Goal: Navigation & Orientation: Find specific page/section

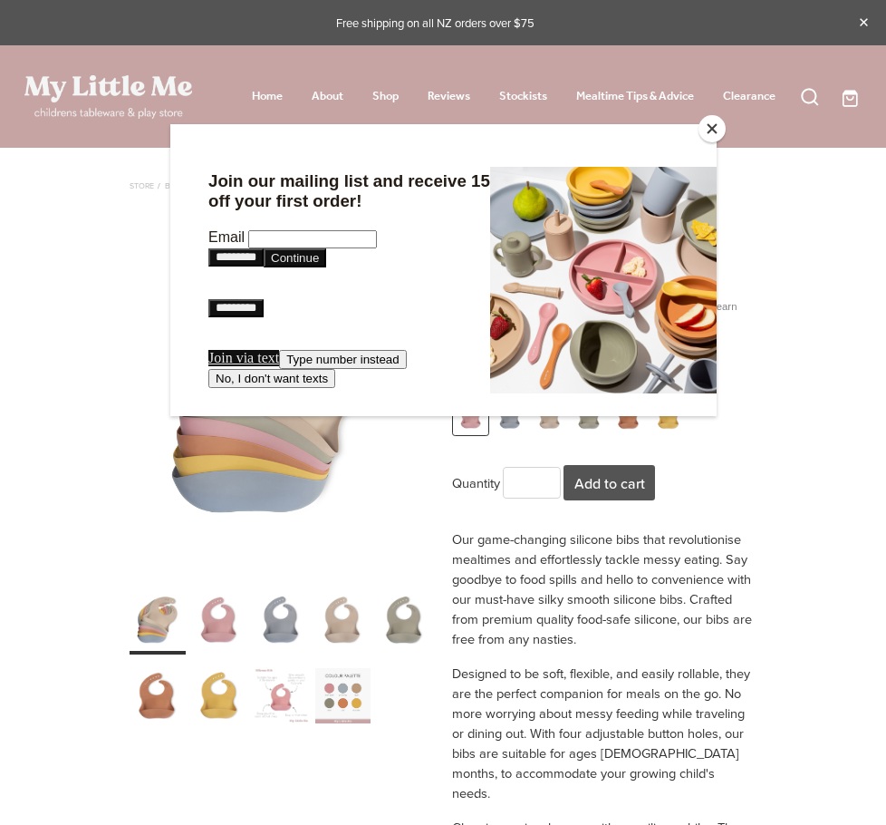
click at [704, 133] on button "Close" at bounding box center [712, 128] width 27 height 27
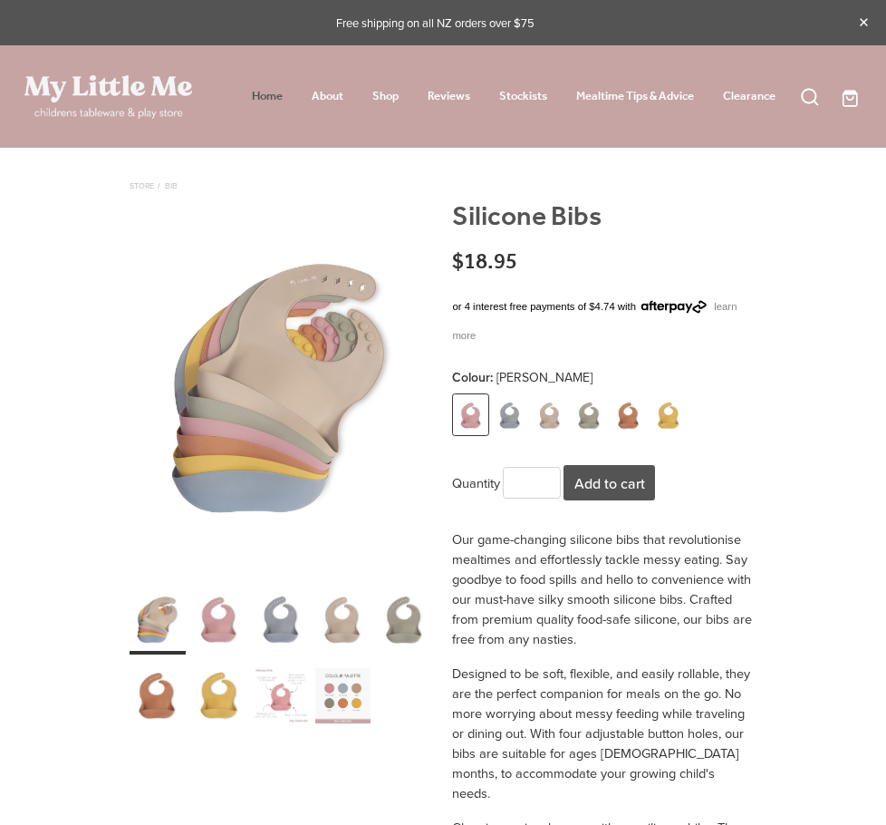
click at [253, 92] on link "Home" at bounding box center [267, 96] width 31 height 23
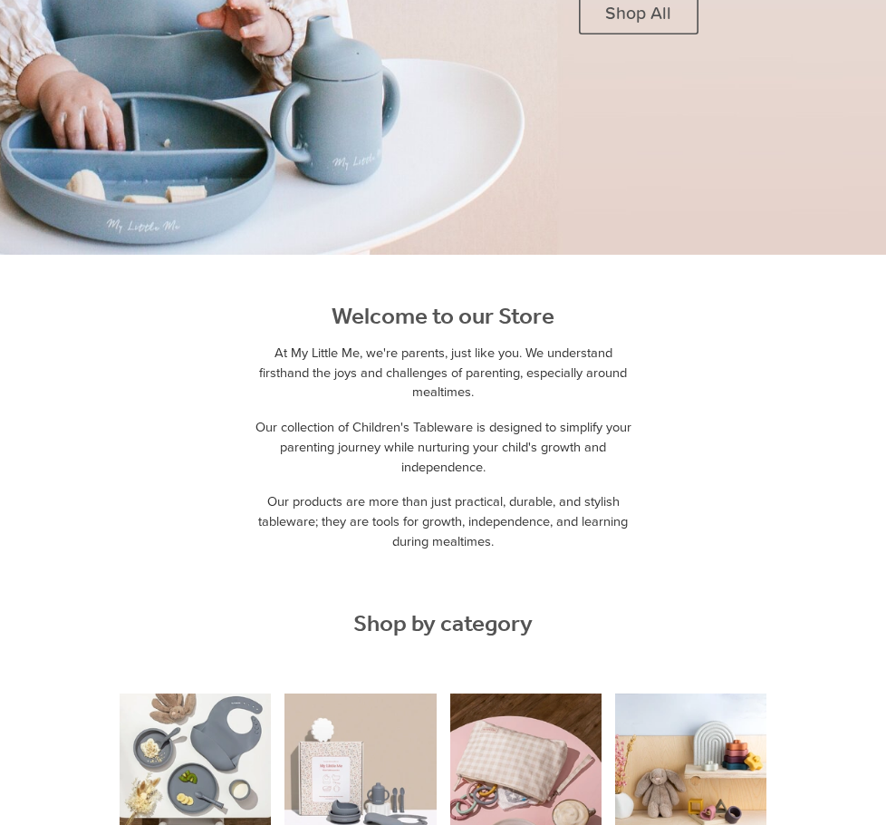
scroll to position [362, 0]
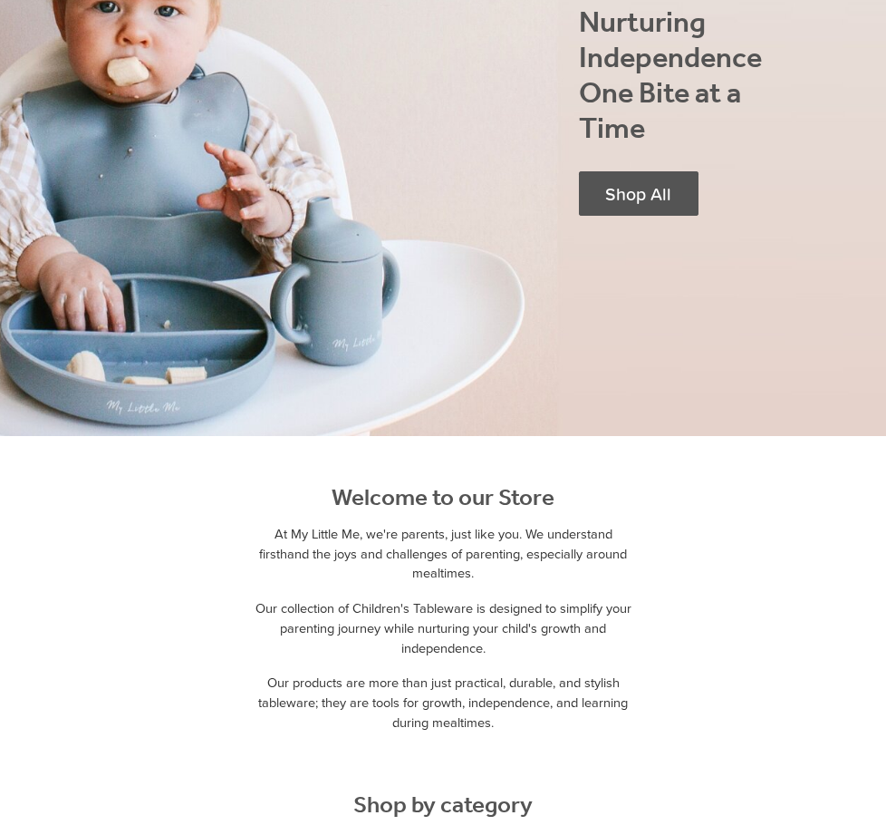
click at [666, 204] on span "Shop All" at bounding box center [638, 193] width 66 height 21
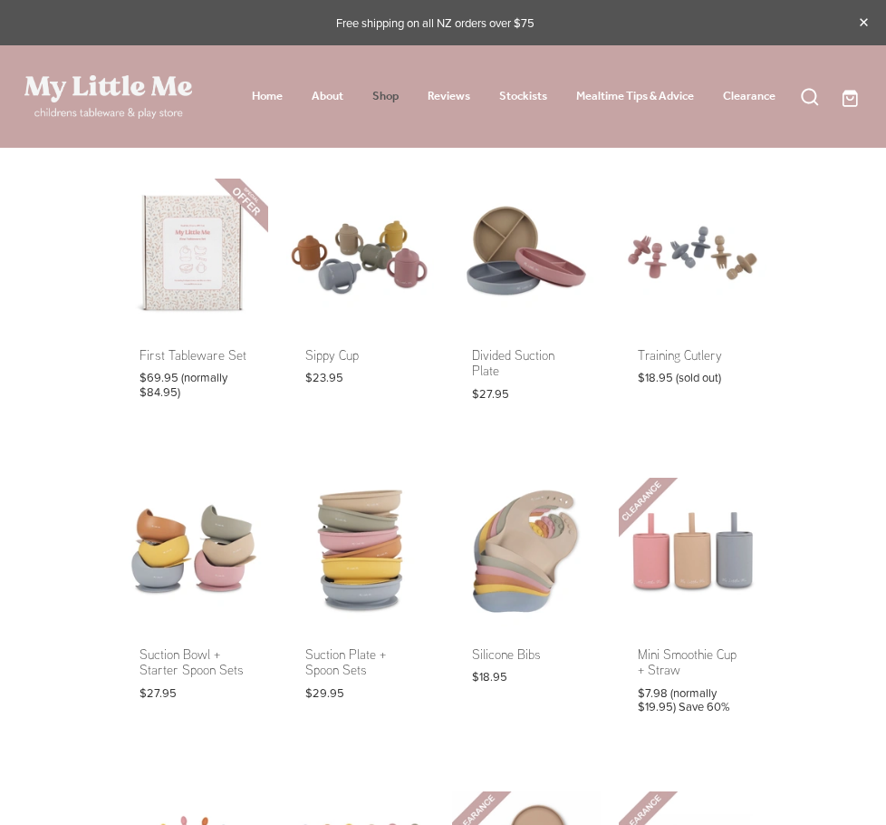
click at [386, 100] on link "Shop" at bounding box center [385, 96] width 26 height 23
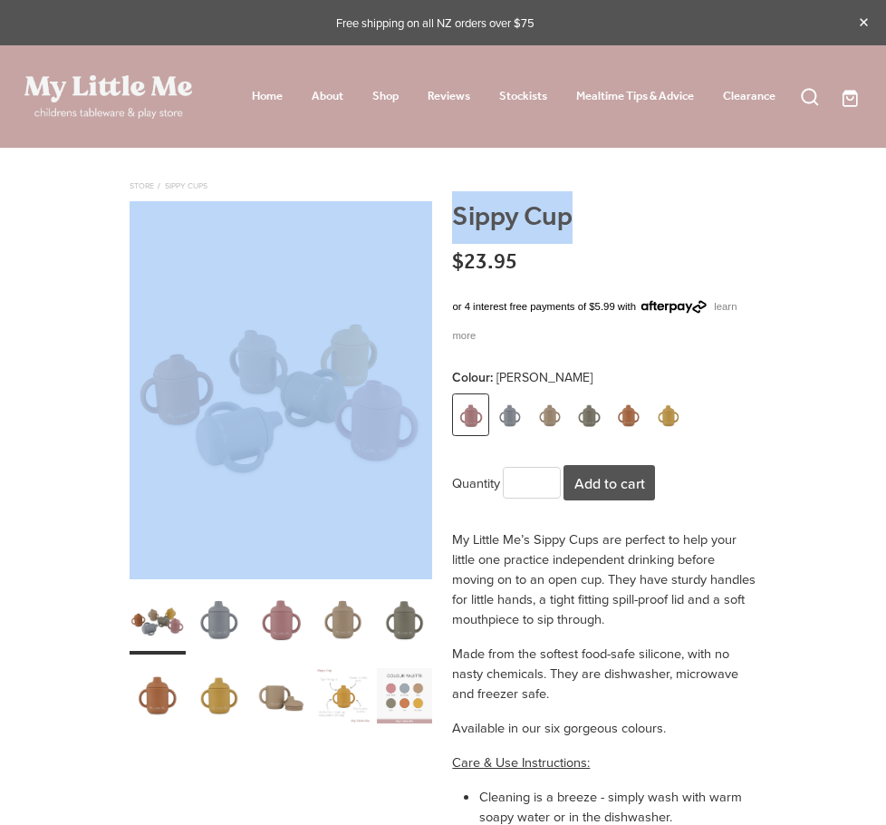
drag, startPoint x: 577, startPoint y: 216, endPoint x: 425, endPoint y: 208, distance: 152.4
click at [425, 191] on div "**********" at bounding box center [443, 185] width 626 height 14
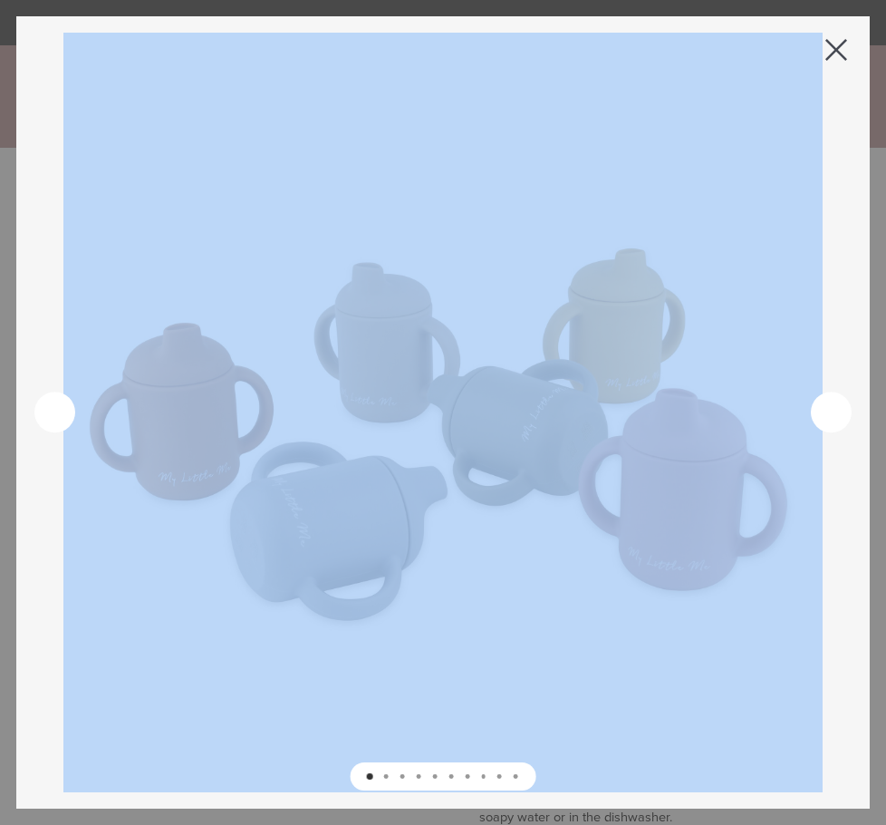
click at [833, 47] on span at bounding box center [836, 50] width 22 height 22
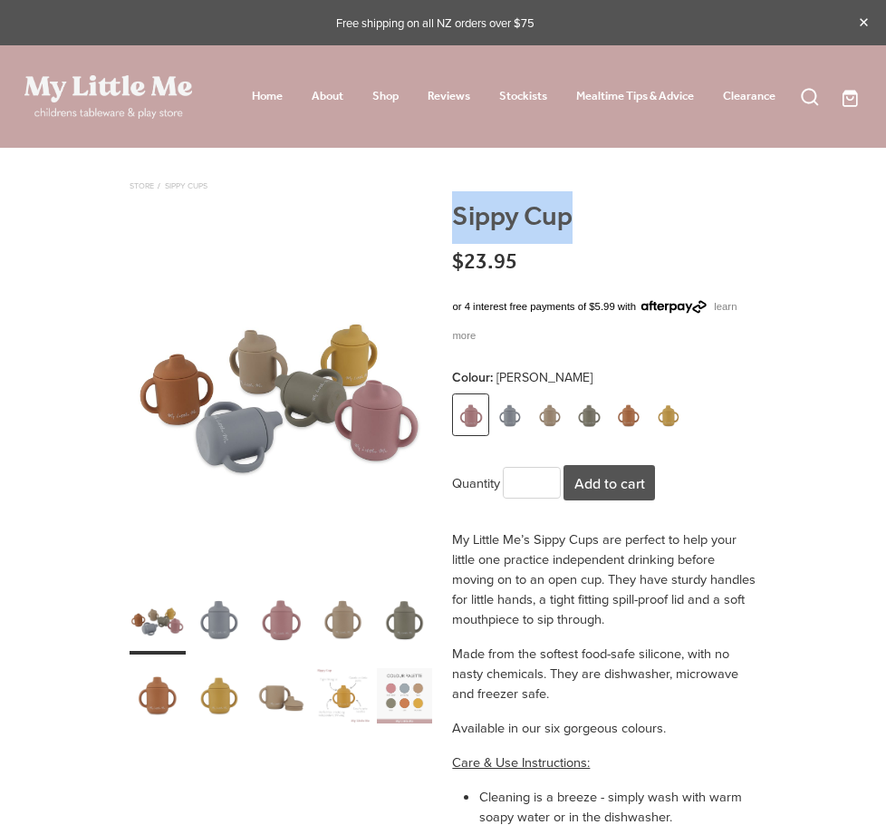
drag, startPoint x: 596, startPoint y: 229, endPoint x: 452, endPoint y: 212, distance: 145.1
click at [452, 212] on h1 "Sippy Cup" at bounding box center [604, 226] width 304 height 51
copy h1 "Sippy Cup"
click at [346, 401] on div "carousel" at bounding box center [281, 390] width 303 height 378
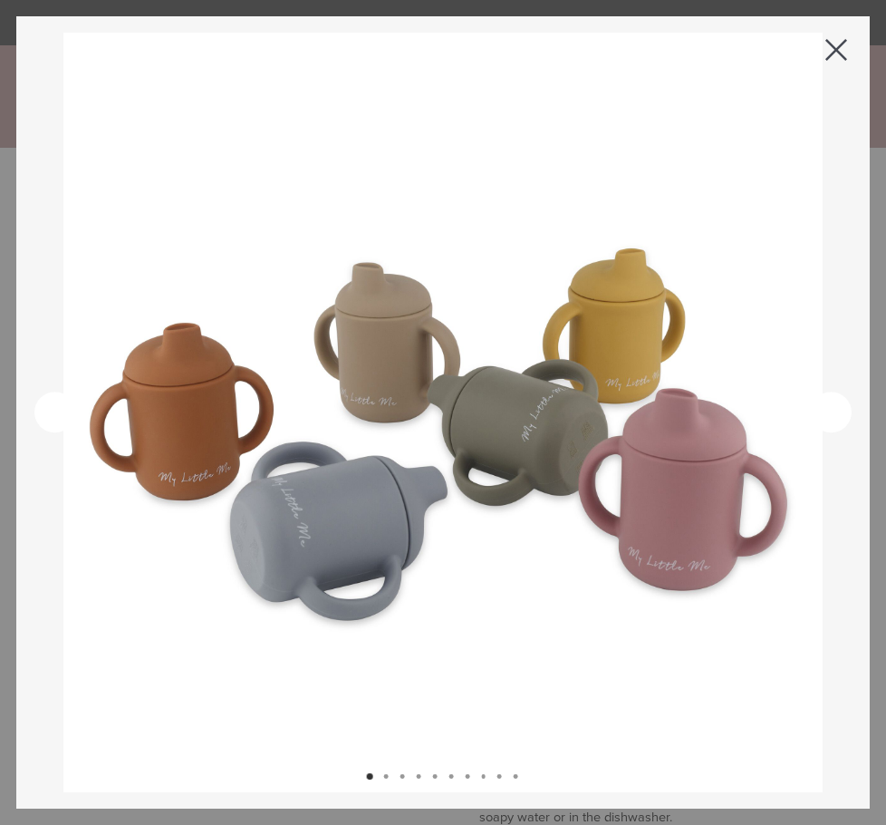
drag, startPoint x: 822, startPoint y: 51, endPoint x: 689, endPoint y: 32, distance: 134.5
click at [822, 52] on rs-icon at bounding box center [837, 50] width 30 height 30
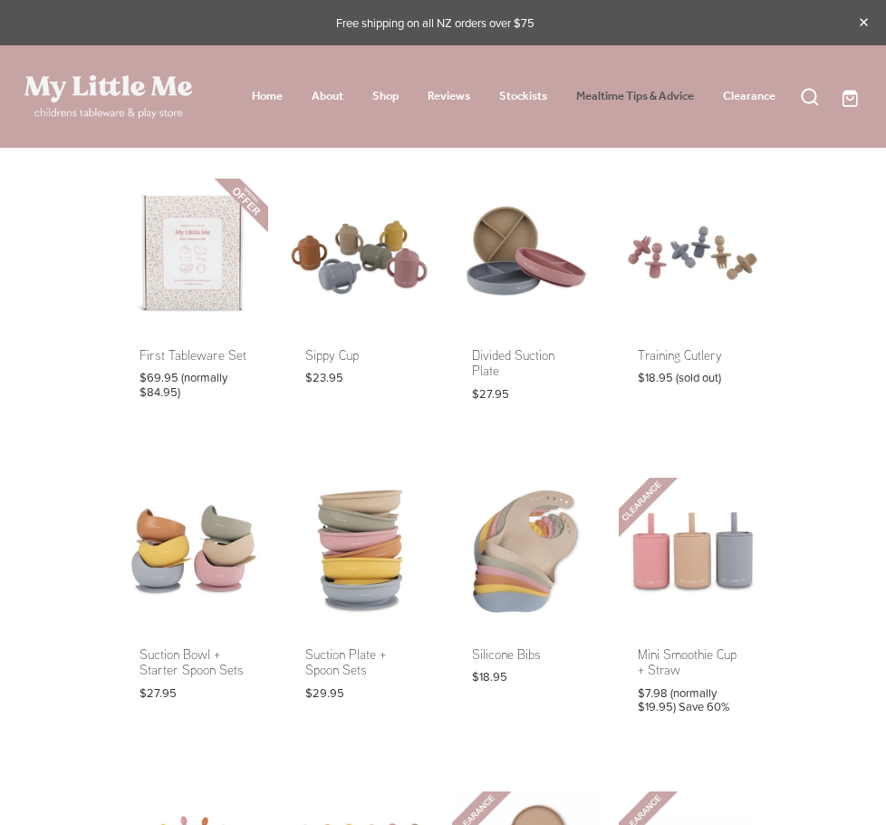
click at [598, 96] on link "Mealtime Tips & Advice" at bounding box center [635, 96] width 118 height 23
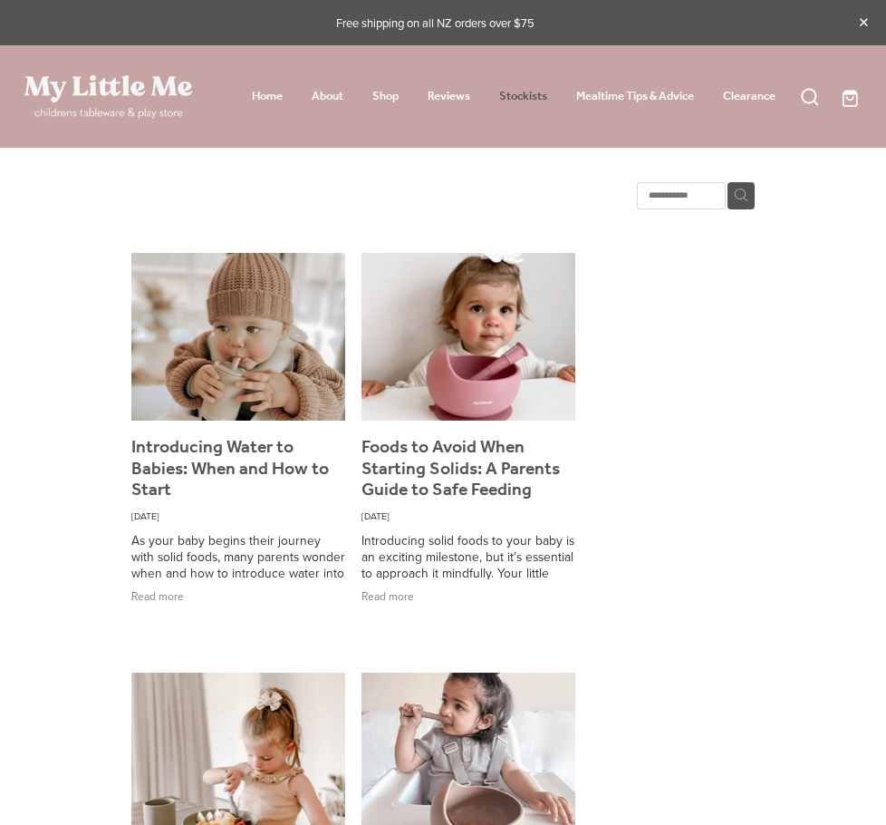
click at [529, 101] on link "Stockists" at bounding box center [523, 96] width 48 height 23
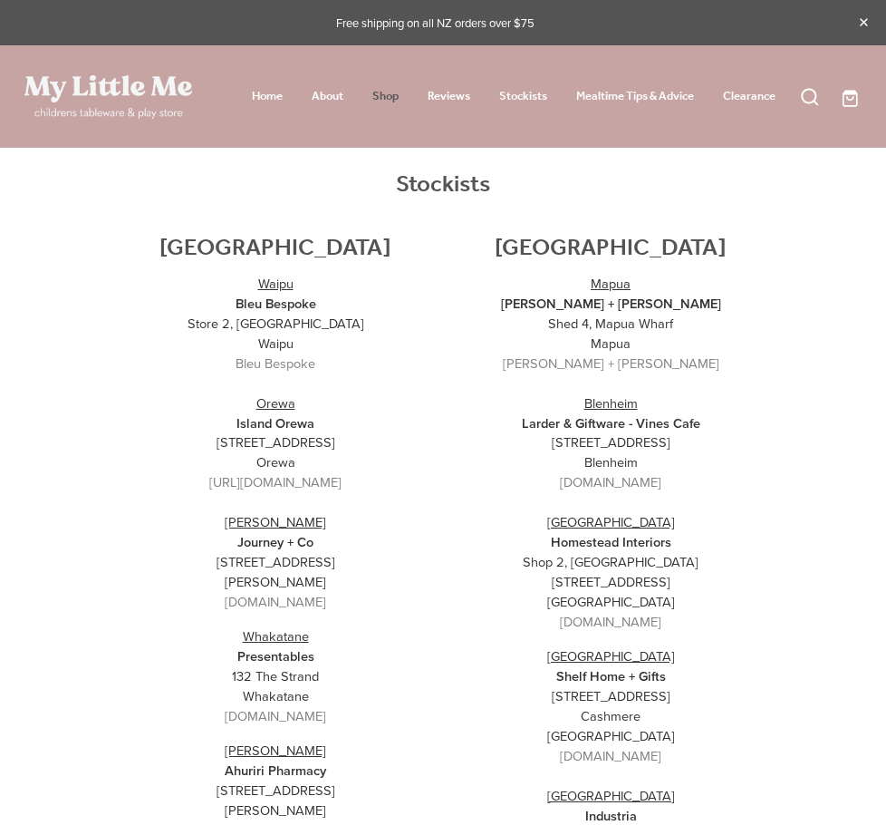
click at [391, 96] on link "Shop" at bounding box center [385, 96] width 26 height 23
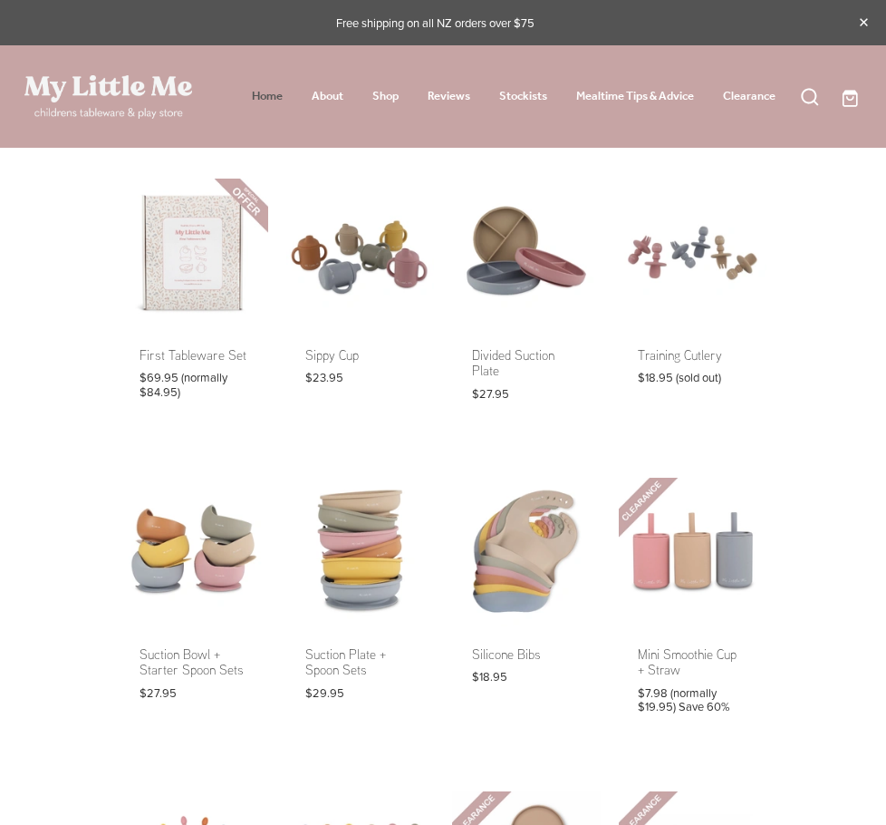
click at [273, 90] on link "Home" at bounding box center [267, 96] width 31 height 23
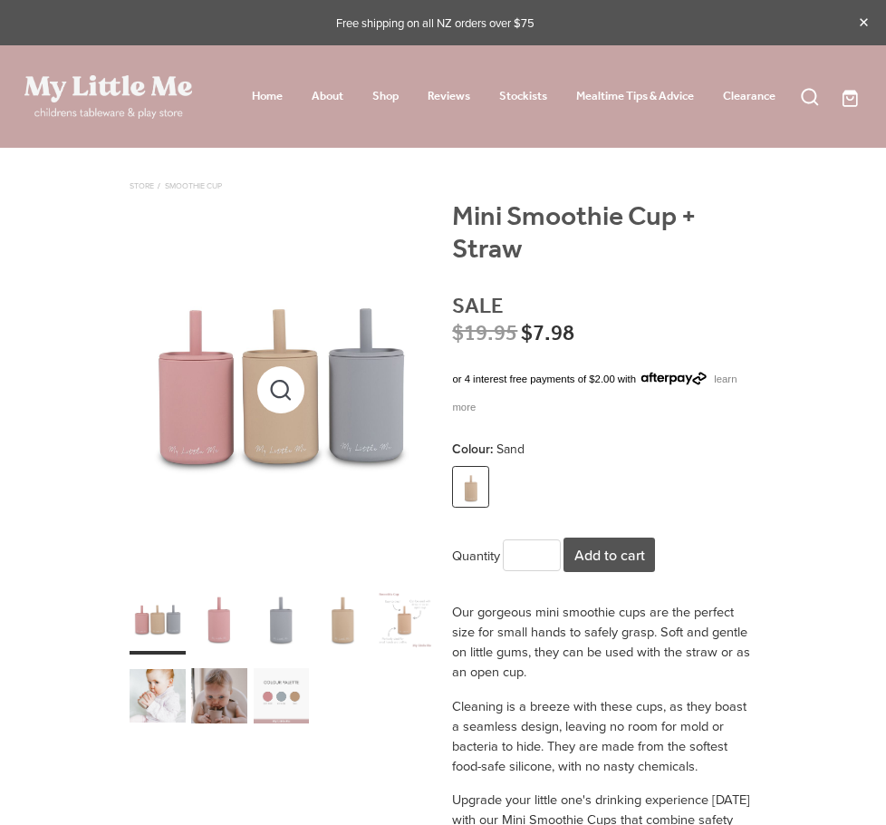
click at [234, 410] on div "carousel" at bounding box center [281, 390] width 303 height 378
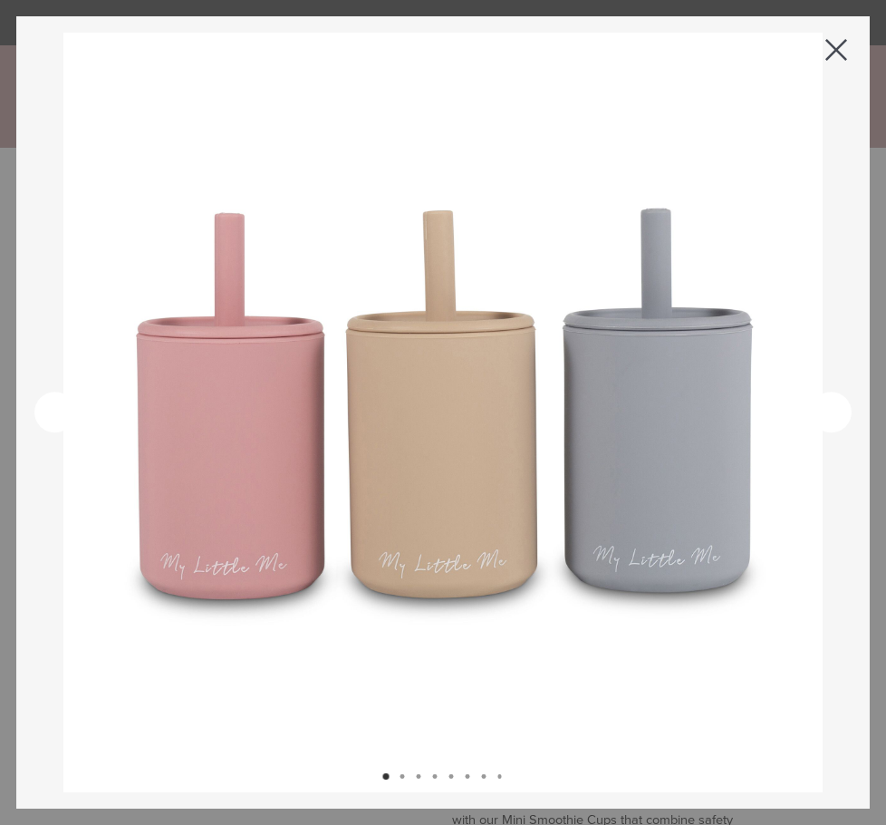
click at [834, 53] on span at bounding box center [836, 50] width 22 height 22
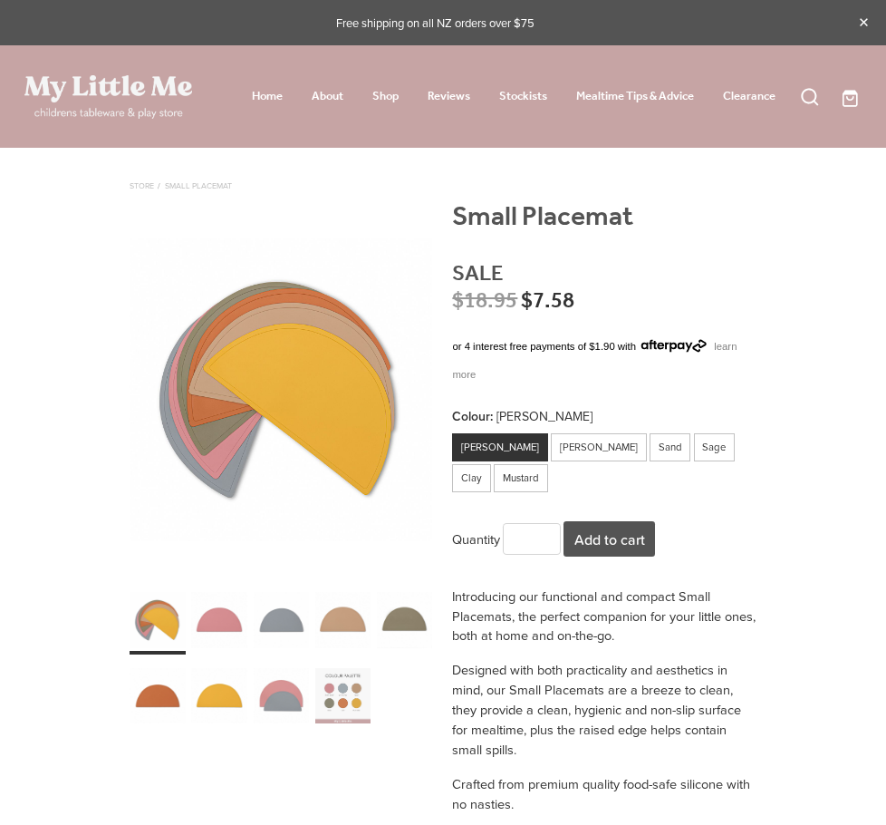
click at [147, 603] on div "carousel" at bounding box center [158, 619] width 56 height 70
click at [211, 618] on div "carousel" at bounding box center [219, 619] width 56 height 70
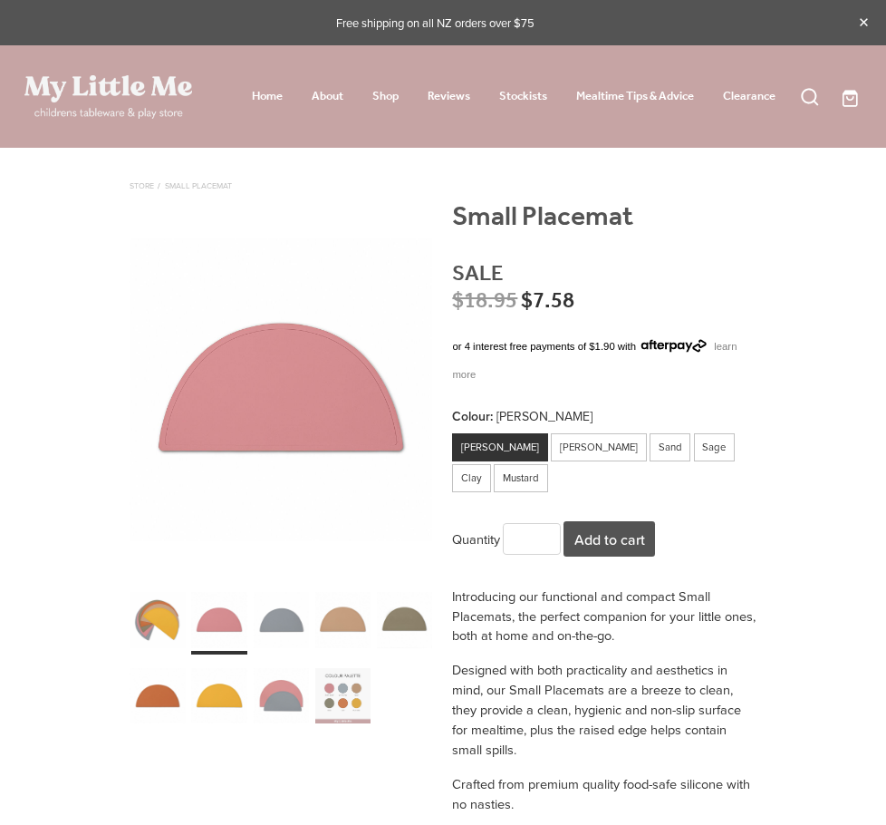
click at [265, 625] on div "carousel" at bounding box center [282, 619] width 56 height 70
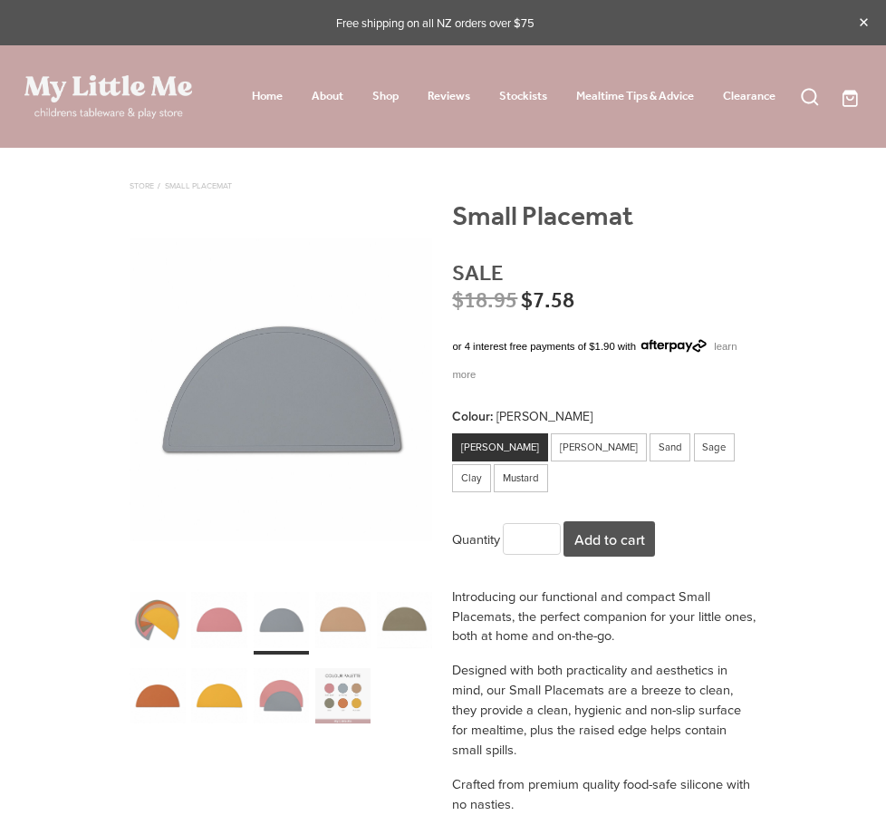
click at [319, 625] on div "carousel" at bounding box center [343, 619] width 56 height 70
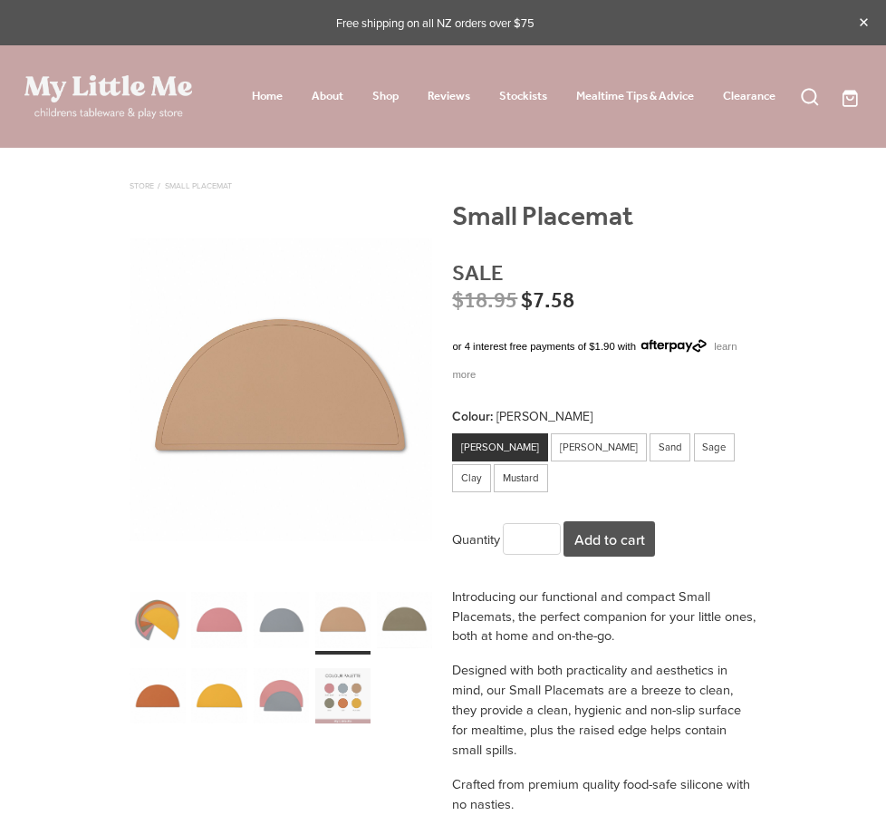
click at [404, 629] on div "carousel" at bounding box center [405, 619] width 56 height 70
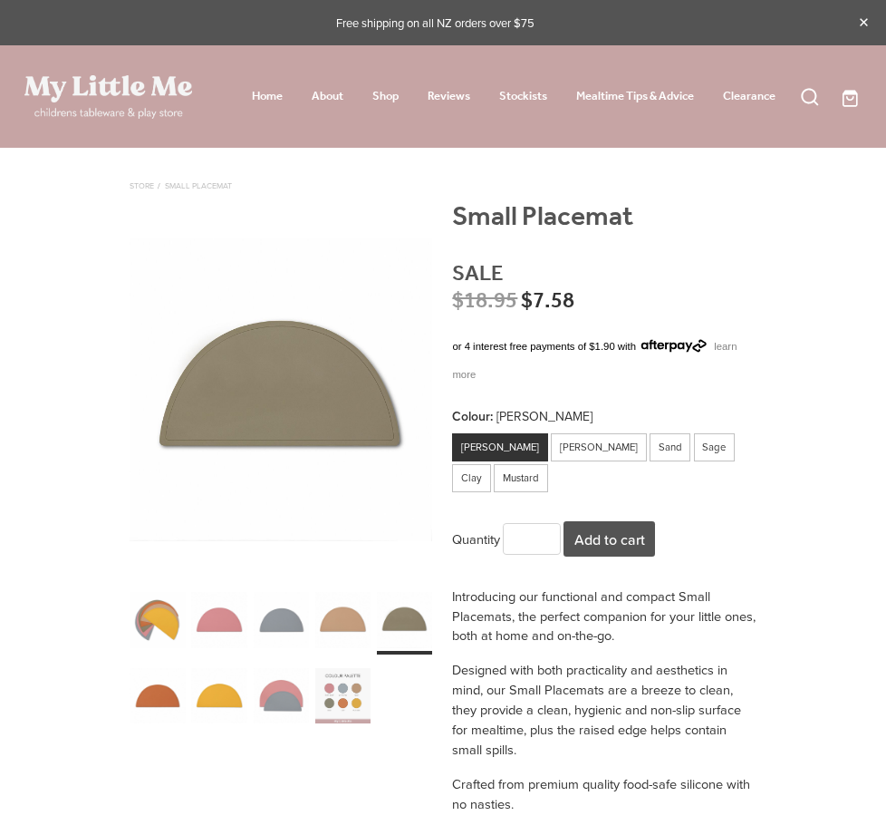
click at [327, 675] on div "carousel" at bounding box center [343, 696] width 56 height 70
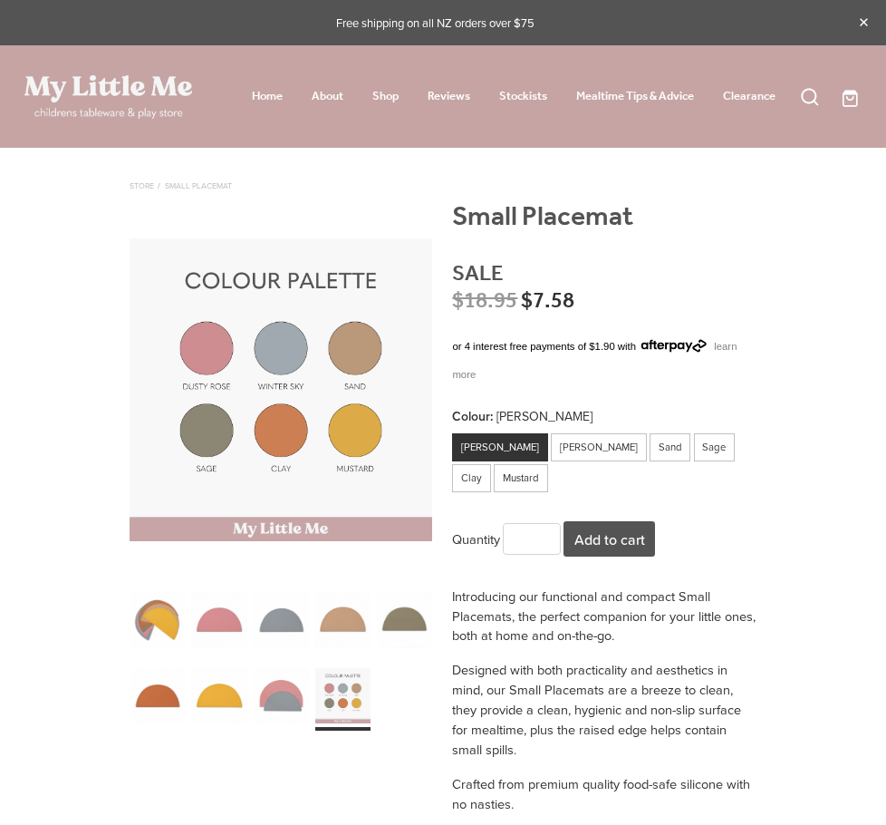
click at [305, 697] on div "carousel" at bounding box center [282, 696] width 56 height 70
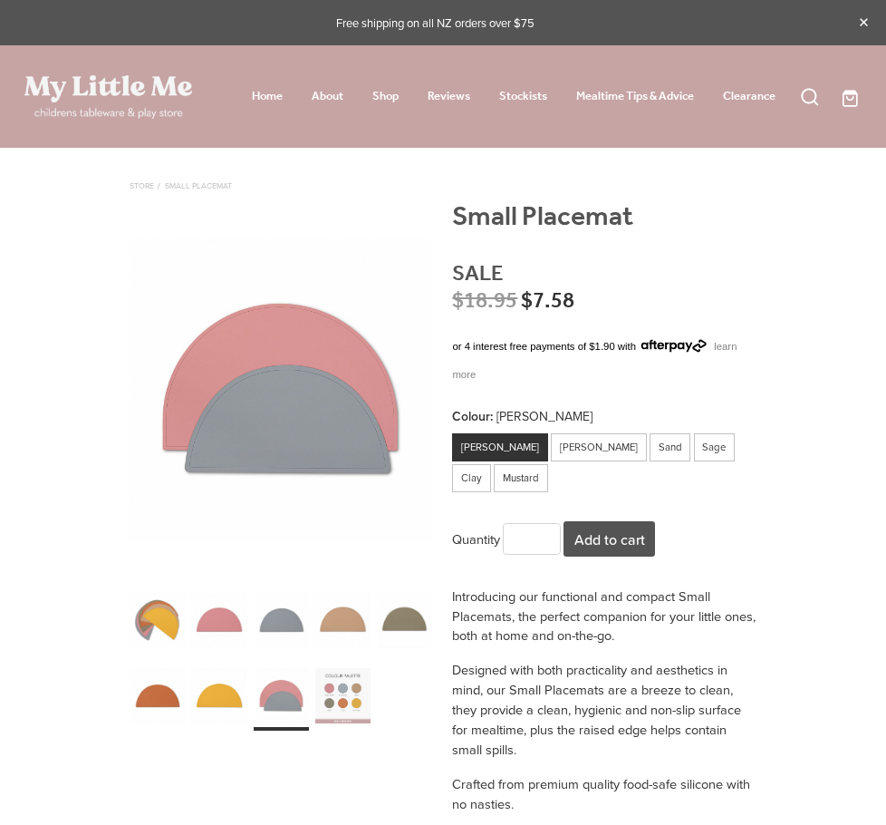
click at [264, 692] on div "carousel" at bounding box center [282, 696] width 56 height 70
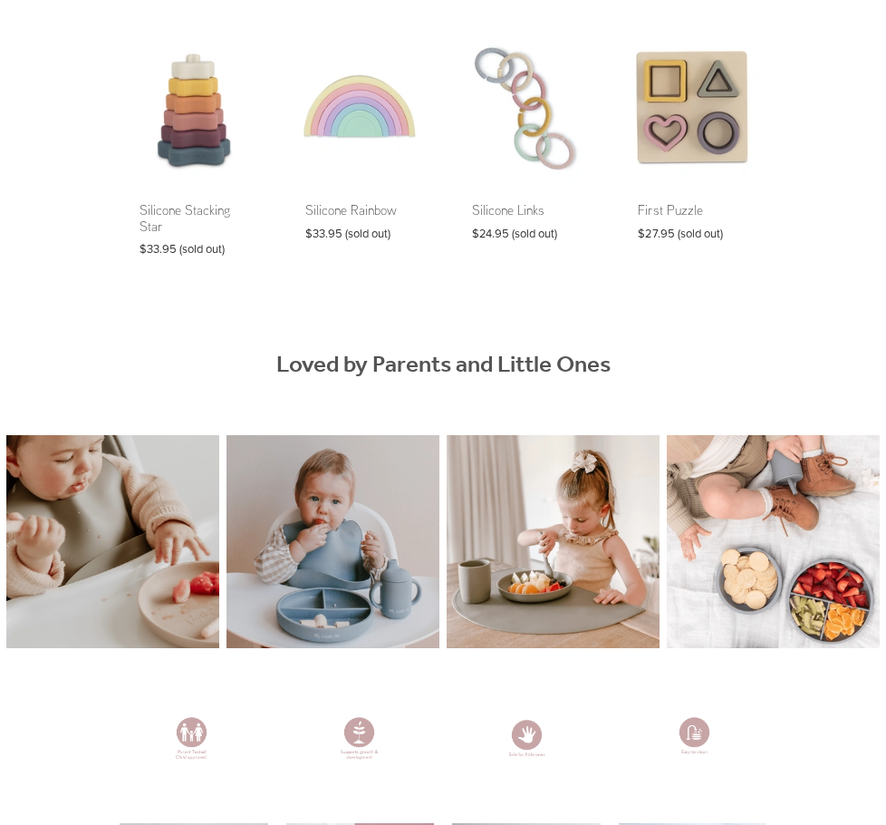
scroll to position [1721, 0]
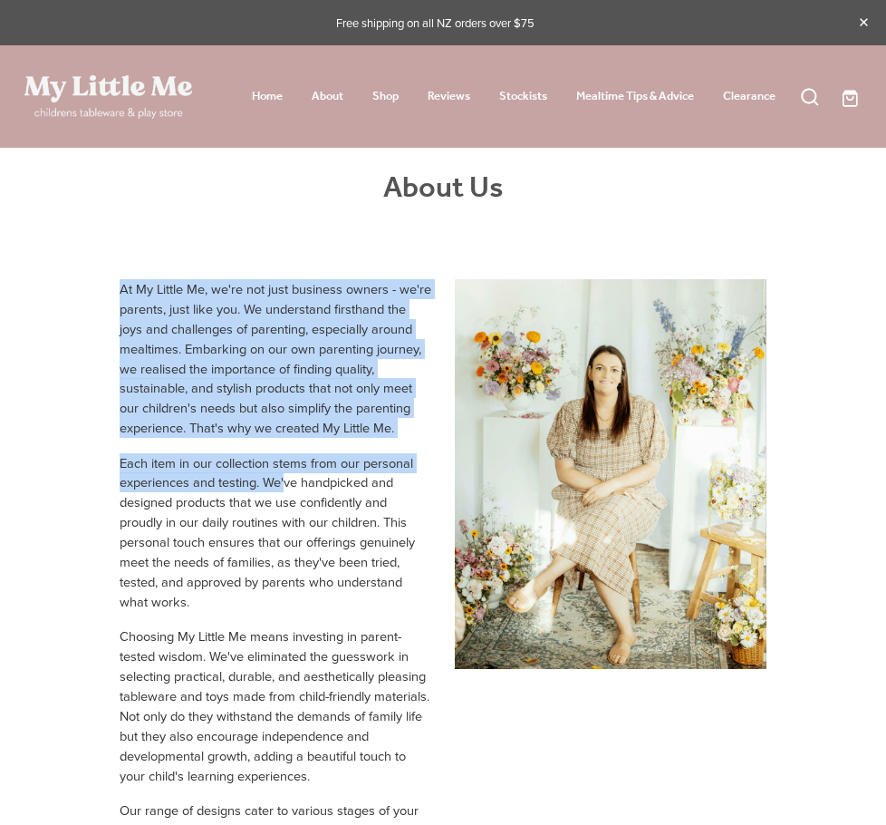
drag, startPoint x: 110, startPoint y: 287, endPoint x: 286, endPoint y: 468, distance: 253.1
click at [286, 489] on div "At My Little Me, we're not just business owners - we're parents, just like you.…" at bounding box center [275, 666] width 335 height 810
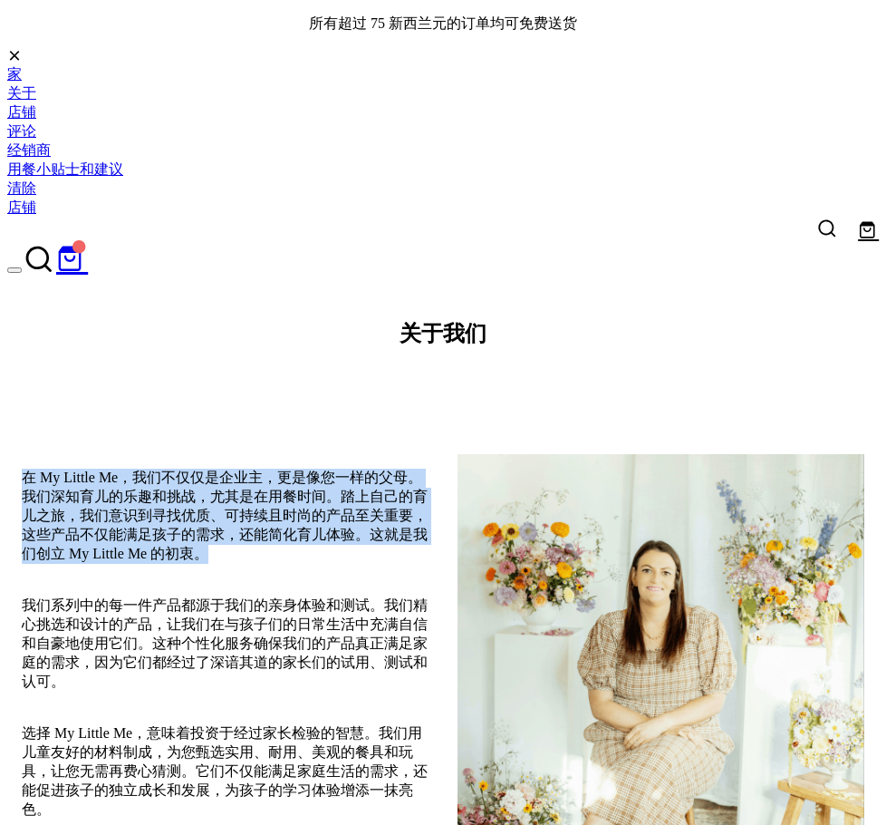
click at [343, 468] on p "在 My Little Me，我们不仅仅是企业主，更是像您一样的父母。我们深知育儿的乐趣和挑战，尤其是在用餐时间。踏上自己的育儿之旅，我们意识到寻找优质、可持…" at bounding box center [225, 524] width 407 height 113
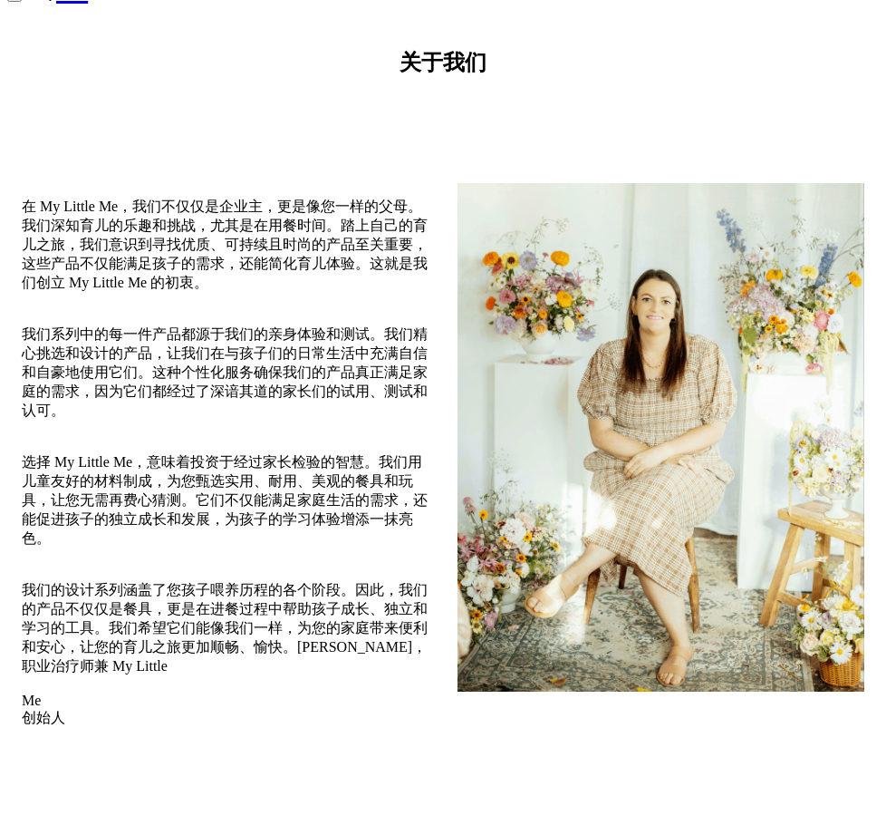
scroll to position [272, 0]
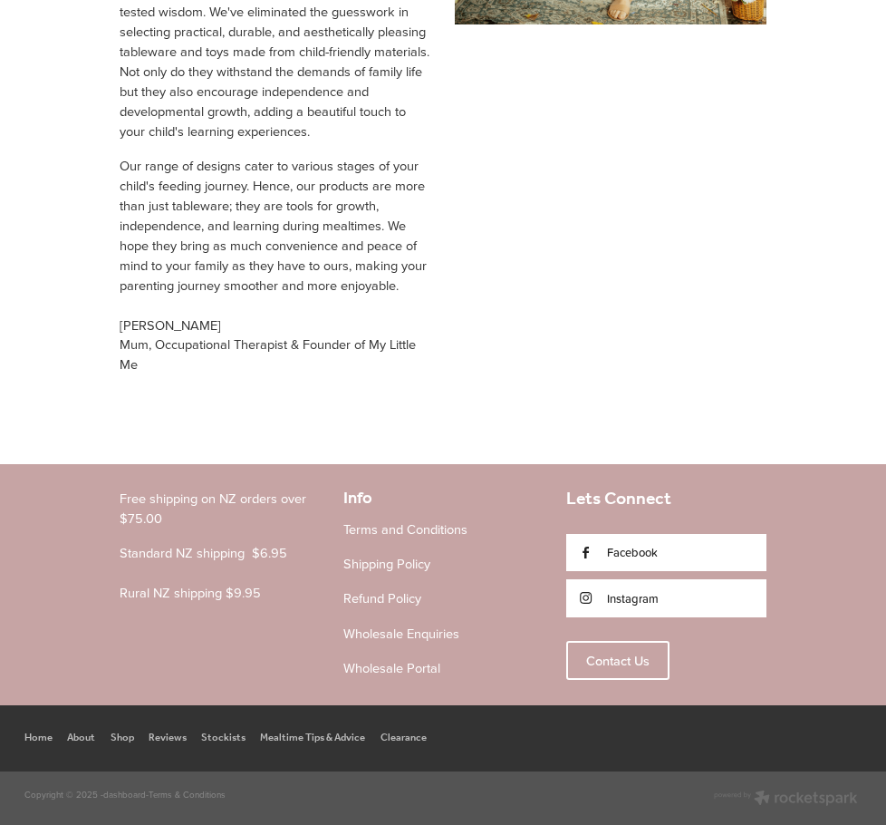
scroll to position [647, 0]
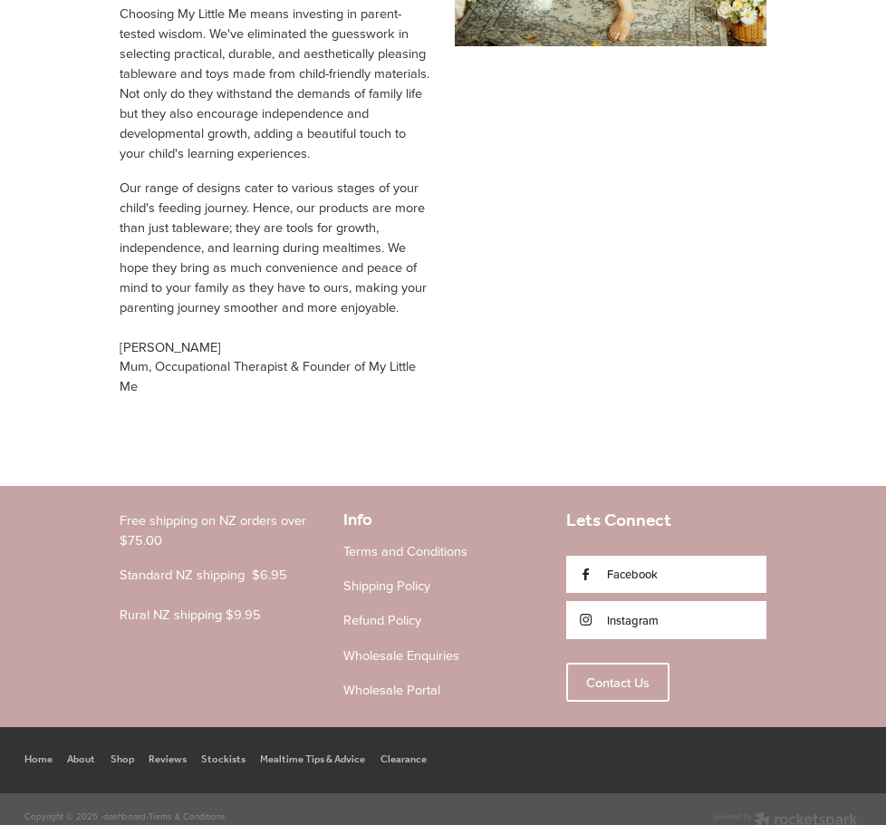
scroll to position [647, 0]
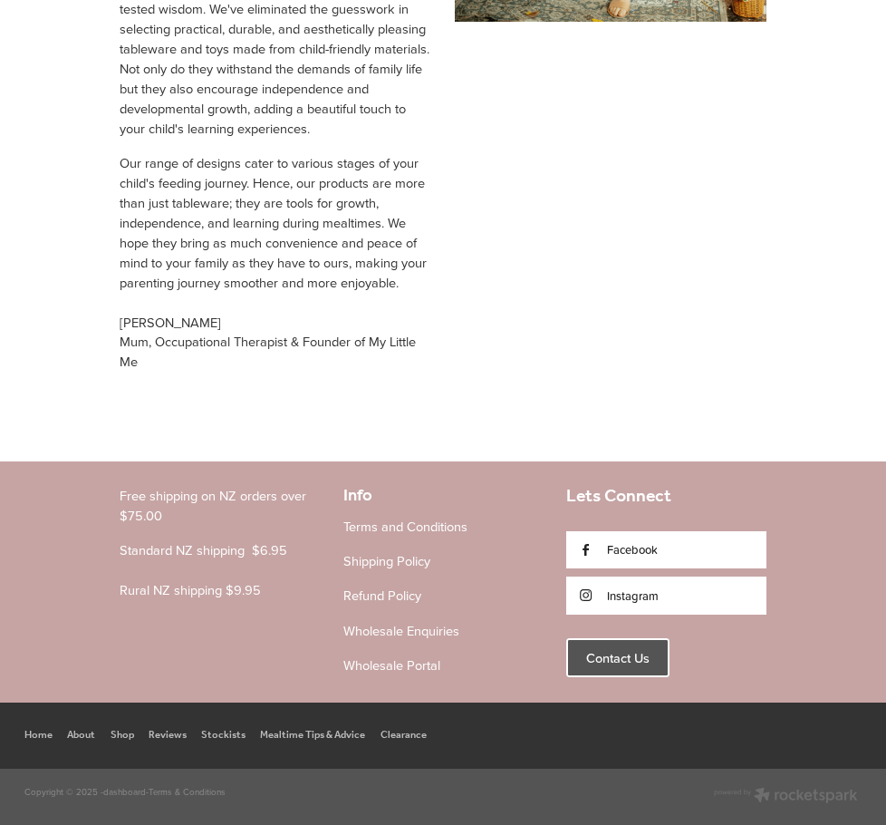
click at [600, 650] on span "Contact Us" at bounding box center [617, 658] width 63 height 16
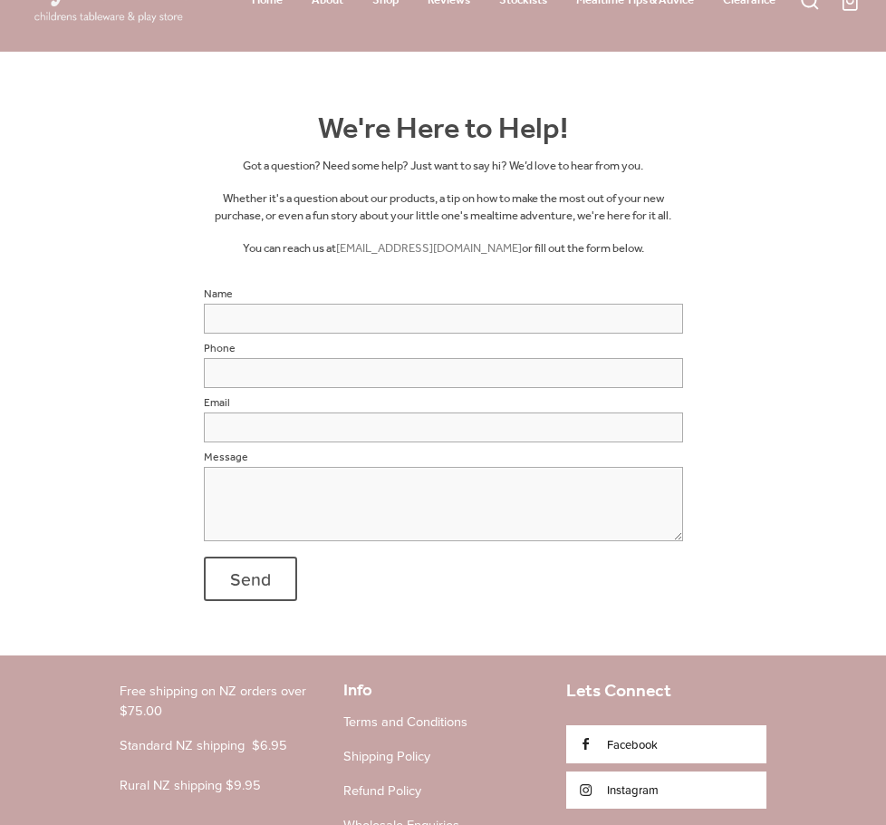
scroll to position [272, 0]
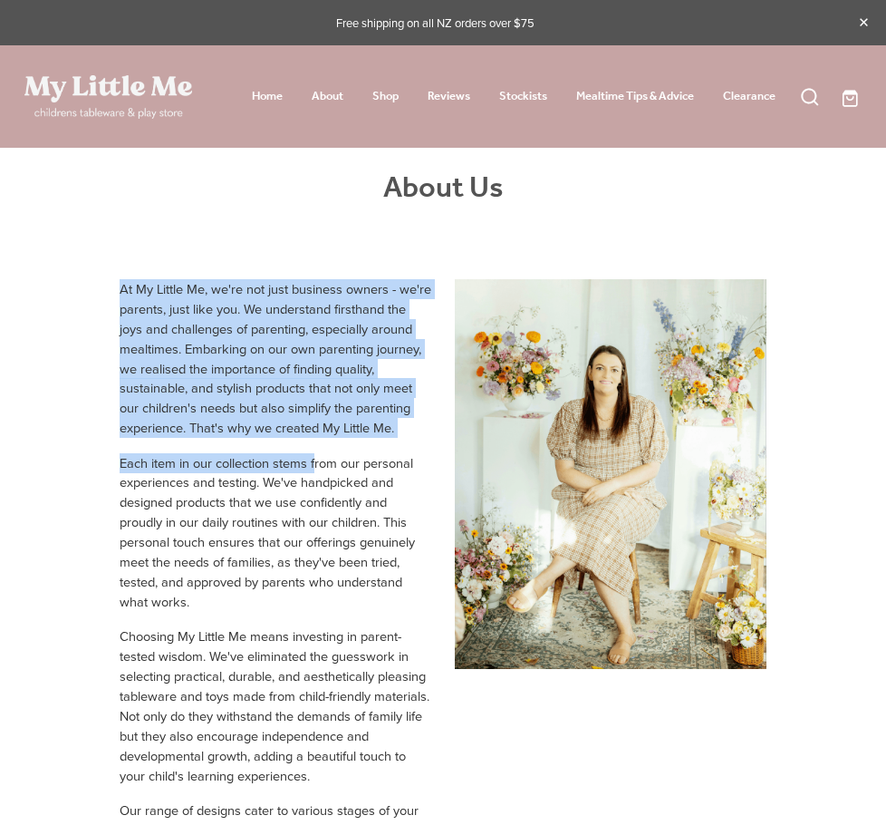
drag, startPoint x: 191, startPoint y: 294, endPoint x: 280, endPoint y: 442, distance: 172.3
click at [319, 471] on div "At My Little Me, we're not just business owners - we're parents, just like you.…" at bounding box center [275, 666] width 335 height 810
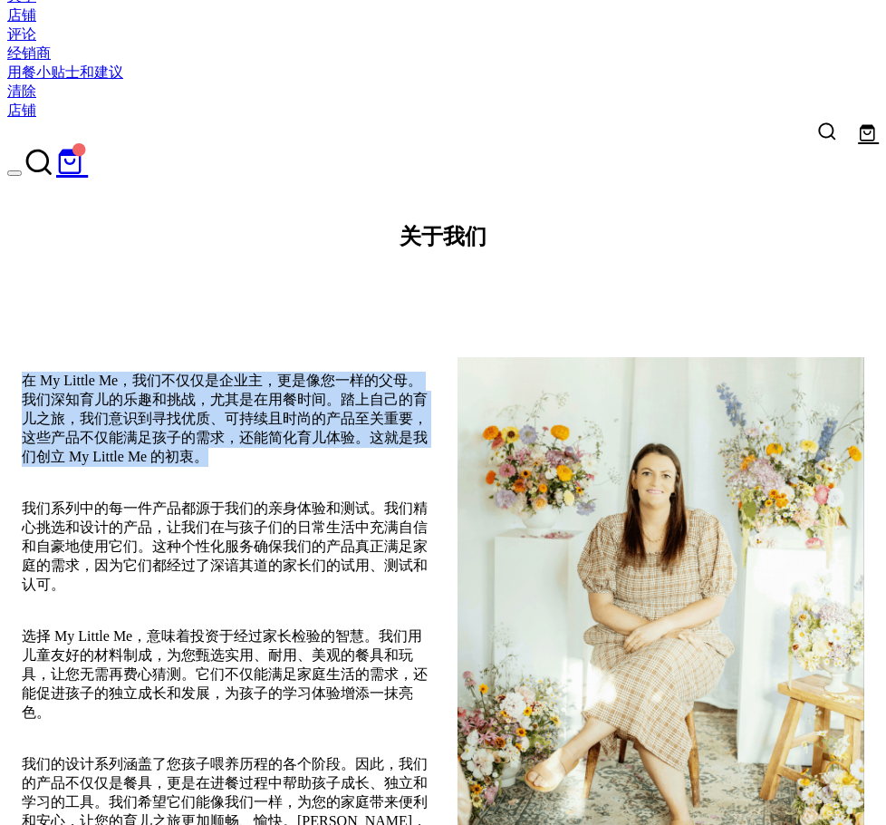
scroll to position [91, 0]
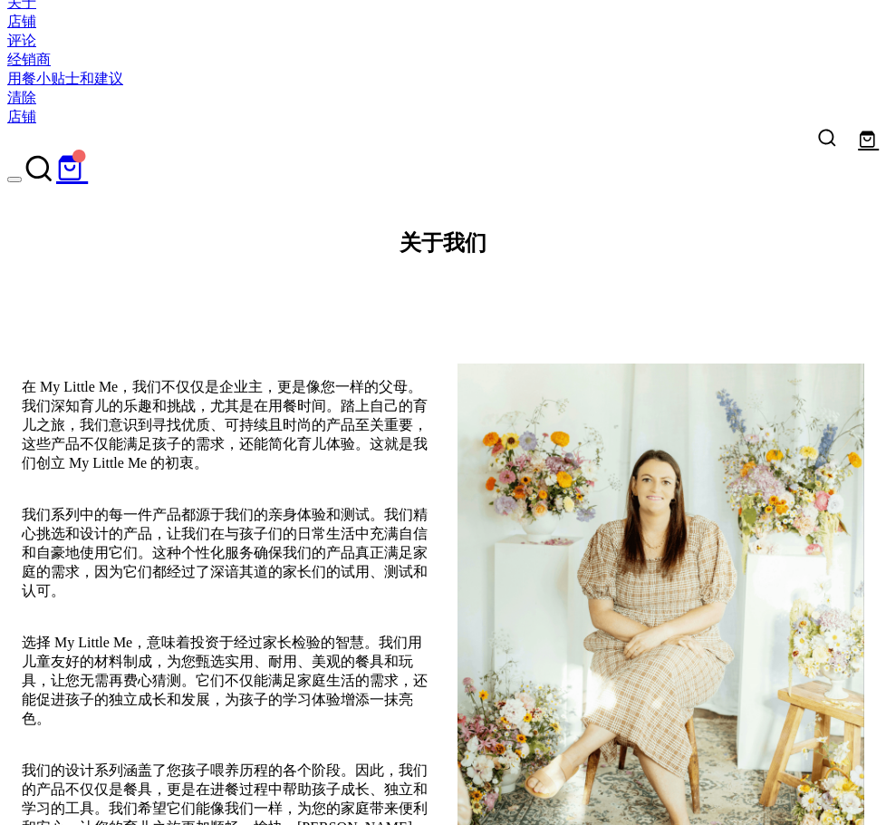
click at [268, 762] on font "我们的设计系列涵盖了您孩子喂养历程的各个阶段。因此，我们的产品不仅仅是餐具，更是在进餐过程中帮助孩子成长、独立和学习的工具。我们希望它们能像我们一样，为您的家…" at bounding box center [225, 808] width 406 height 92
drag, startPoint x: 265, startPoint y: 641, endPoint x: 292, endPoint y: 648, distance: 28.1
click at [292, 762] on font "我们的设计系列涵盖了您孩子喂养历程的各个阶段。因此，我们的产品不仅仅是餐具，更是在进餐过程中帮助孩子成长、独立和学习的工具。我们希望它们能像我们一样，为您的家…" at bounding box center [225, 808] width 406 height 92
drag, startPoint x: 263, startPoint y: 643, endPoint x: 309, endPoint y: 641, distance: 46.2
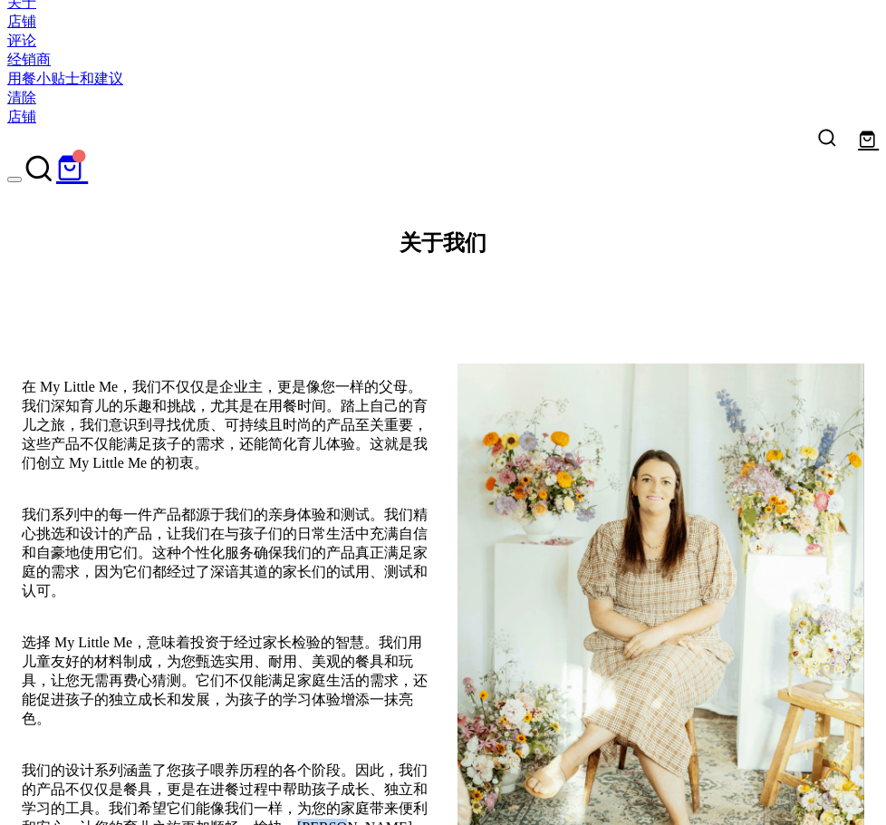
click at [309, 762] on font "我们的设计系列涵盖了您孩子喂养历程的各个阶段。因此，我们的产品不仅仅是餐具，更是在进餐过程中帮助孩子成长、独立和学习的工具。我们希望它们能像我们一样，为您的家…" at bounding box center [225, 808] width 406 height 92
copy font "Hannah"
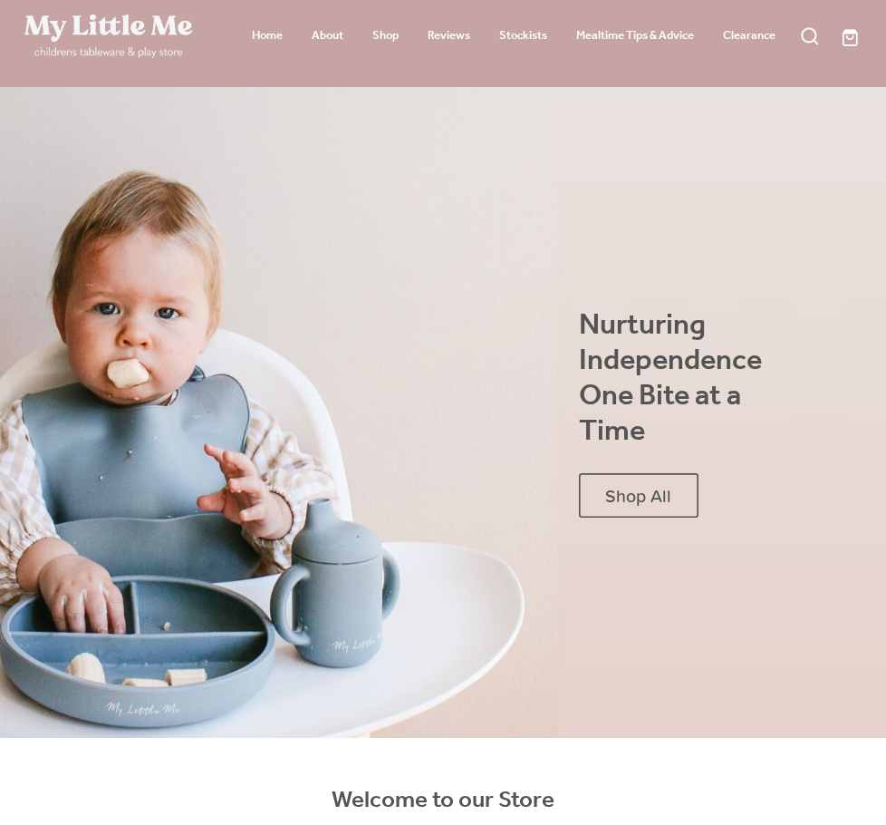
scroll to position [181, 0]
